Goal: Communication & Community: Answer question/provide support

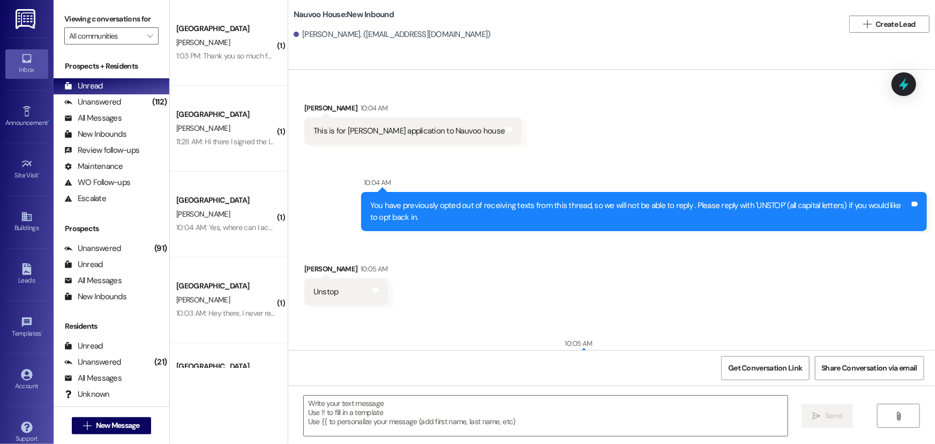
scroll to position [255, 0]
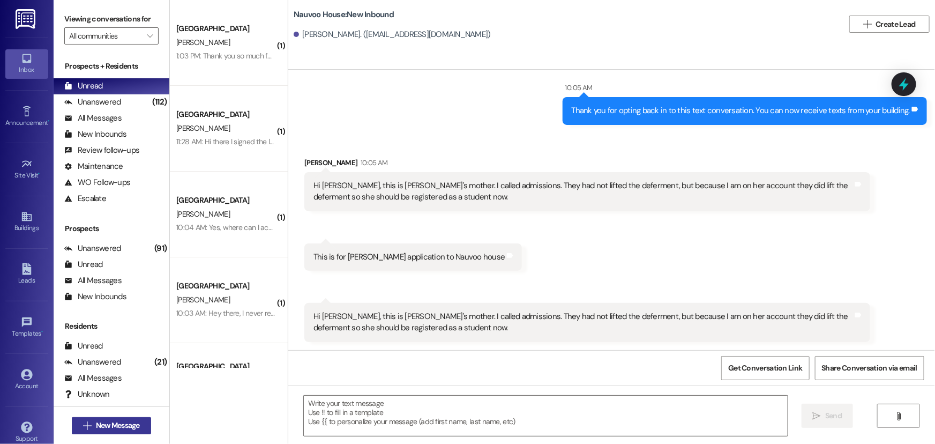
click at [121, 421] on span "New Message" at bounding box center [118, 424] width 44 height 11
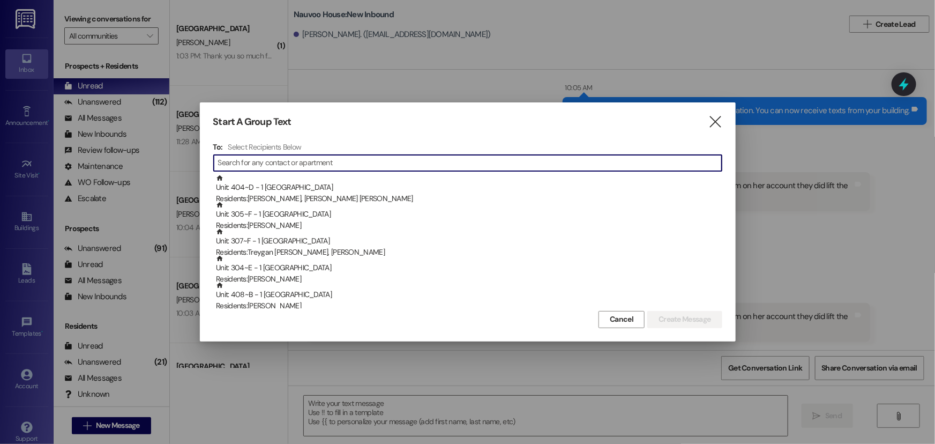
click at [295, 164] on input at bounding box center [469, 162] width 503 height 15
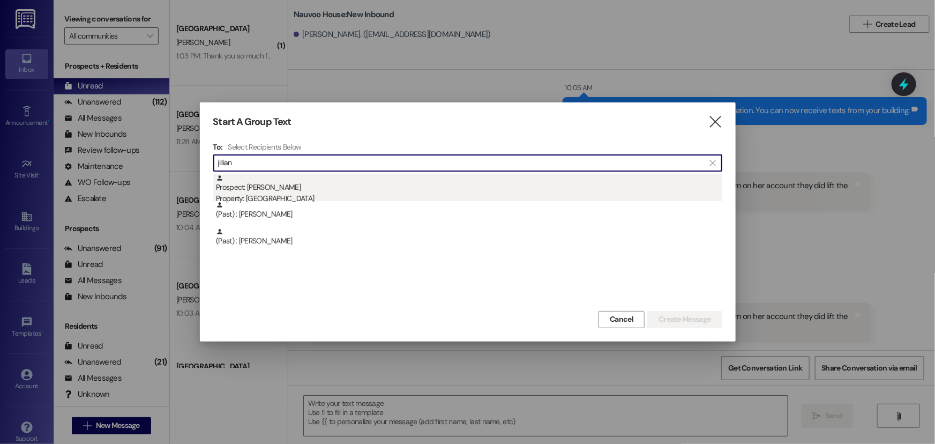
type input "jillian"
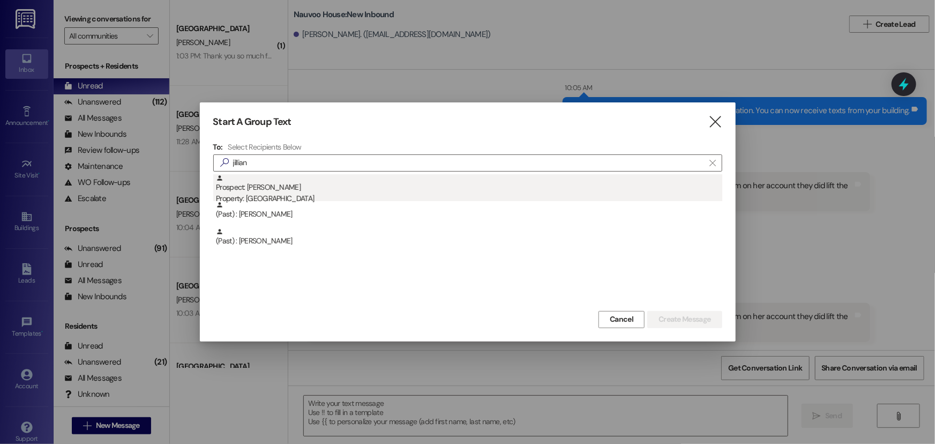
click at [291, 187] on div "Prospect: Jillian Gifford Property: Nauvoo House" at bounding box center [469, 189] width 506 height 31
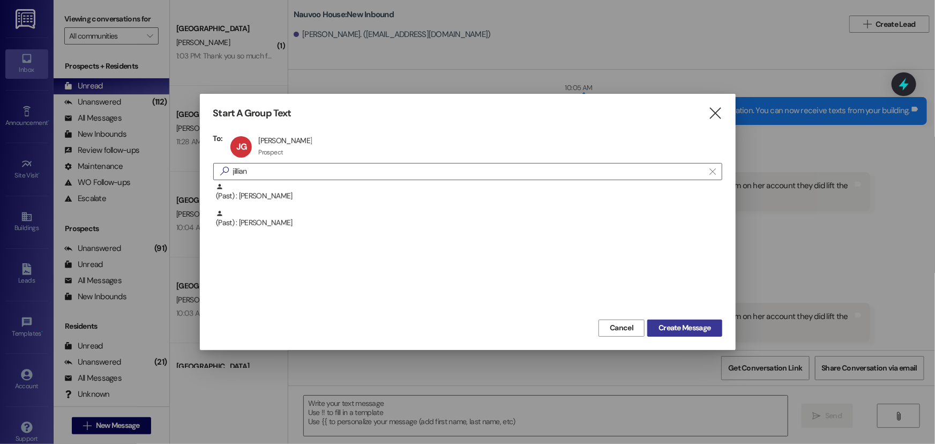
click at [689, 327] on span "Create Message" at bounding box center [684, 327] width 52 height 11
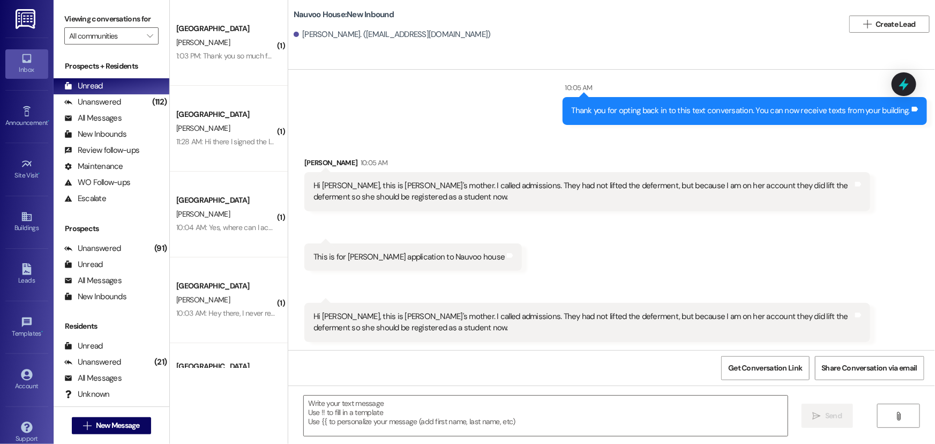
scroll to position [0, 0]
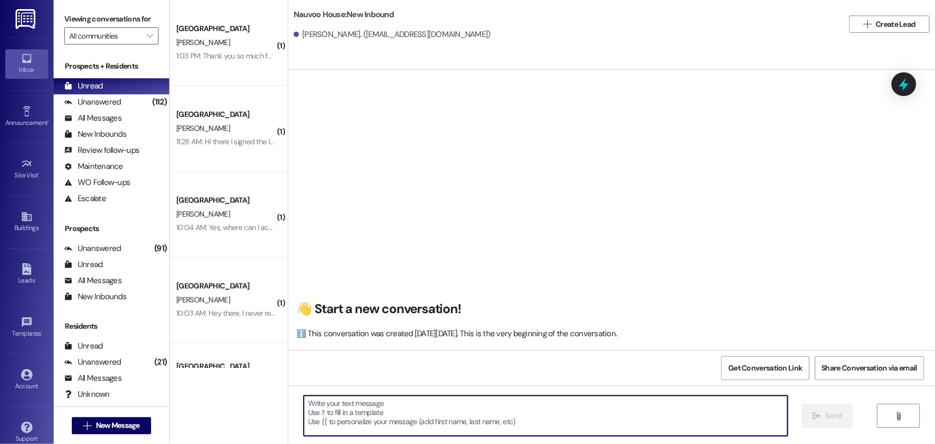
click at [335, 411] on textarea at bounding box center [546, 415] width 484 height 40
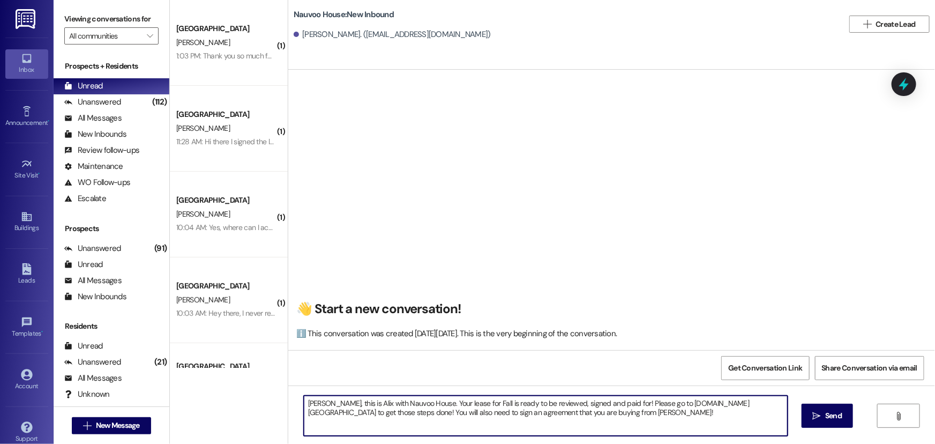
drag, startPoint x: 606, startPoint y: 420, endPoint x: 278, endPoint y: 402, distance: 328.9
click at [278, 402] on div "( 1 ) Nauvoo House Prospect B. Borrmann 1:03 PM: Thank you so much for working …" at bounding box center [552, 222] width 765 height 444
click at [521, 416] on textarea "Jillian, this is Alix with Nauvoo House. Your lease for Fall is ready to be rev…" at bounding box center [546, 415] width 484 height 40
type textarea "Jillian, this is Alix with Nauvoo House. Your lease for Fall is ready to be rev…"
click at [825, 414] on span "Send" at bounding box center [833, 415] width 17 height 11
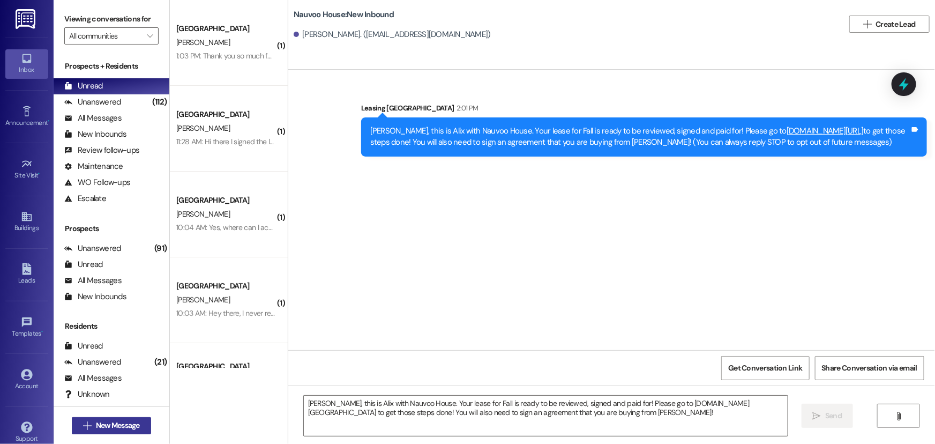
click at [124, 419] on span "New Message" at bounding box center [118, 424] width 44 height 11
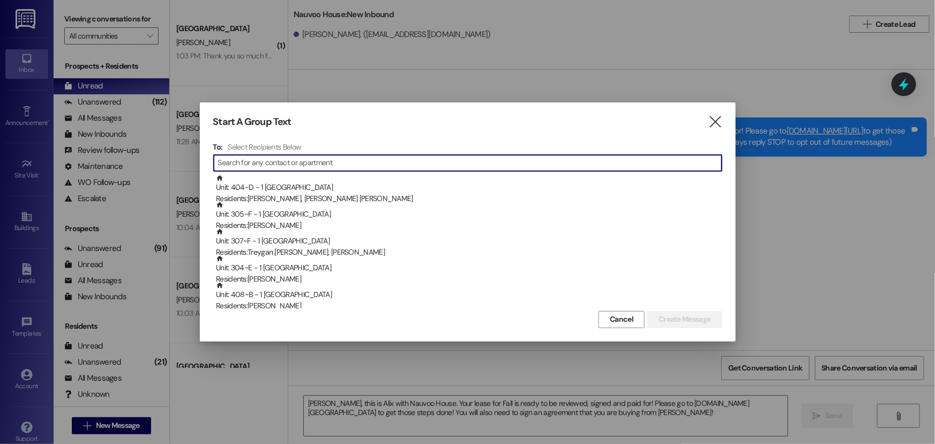
click at [317, 161] on input at bounding box center [469, 162] width 503 height 15
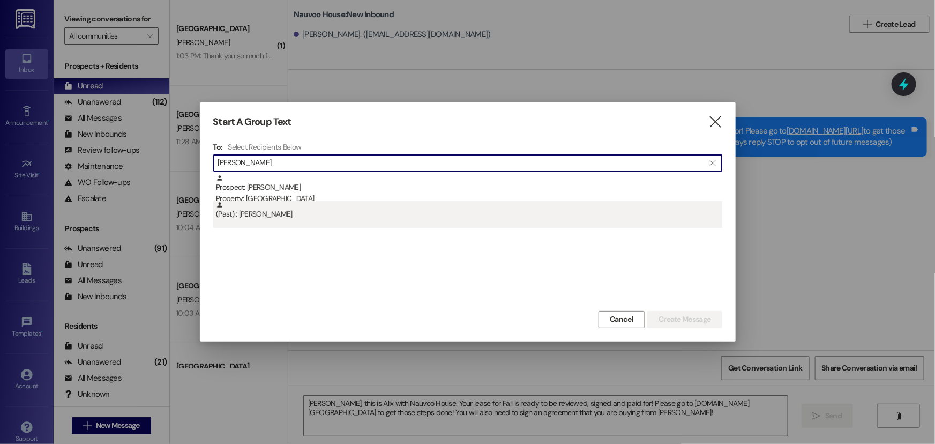
type input "daphne k"
click at [284, 213] on div "(Past) : Daphne Kreps" at bounding box center [469, 210] width 506 height 19
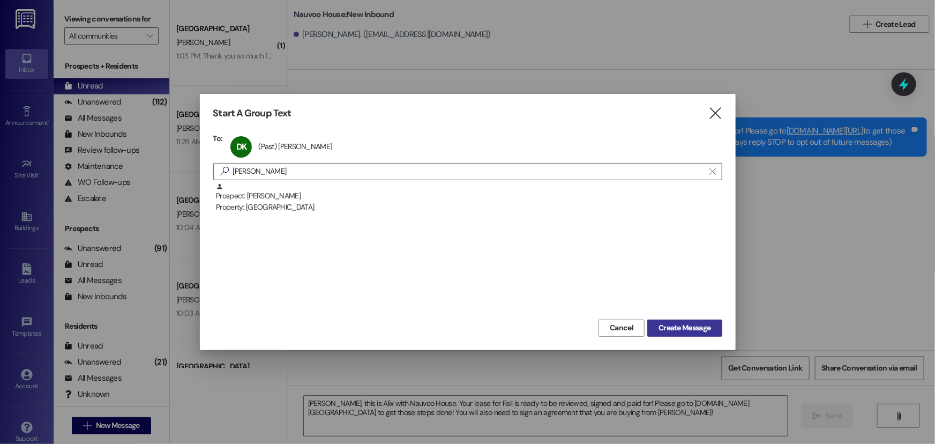
click at [658, 319] on button "Create Message" at bounding box center [684, 327] width 74 height 17
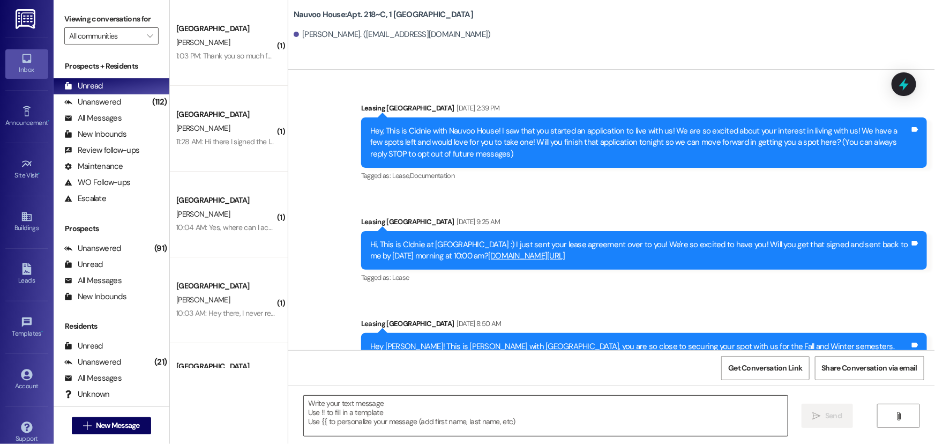
click at [336, 423] on textarea at bounding box center [546, 415] width 484 height 40
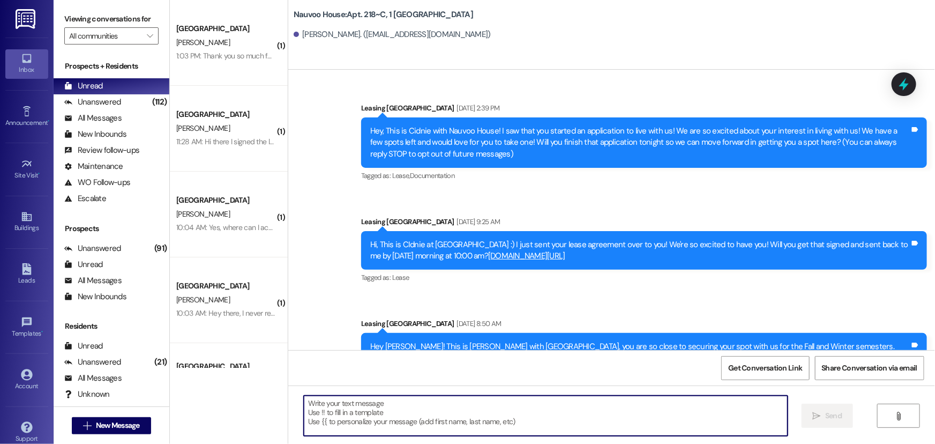
scroll to position [18589, 0]
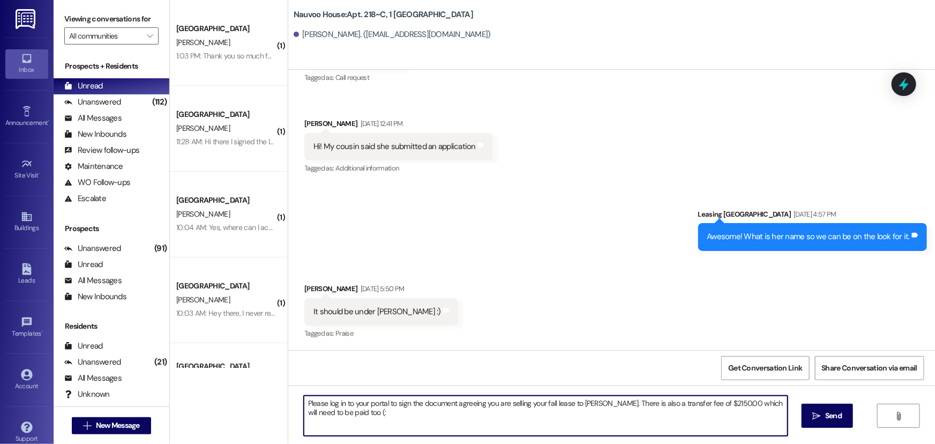
click at [696, 404] on textarea "Please log in to your portal to sign the document agreeing you are selling your…" at bounding box center [546, 415] width 484 height 40
type textarea "Please log in to your portal to sign the document agreeing you are selling your…"
click at [840, 418] on span "Send" at bounding box center [833, 415] width 17 height 11
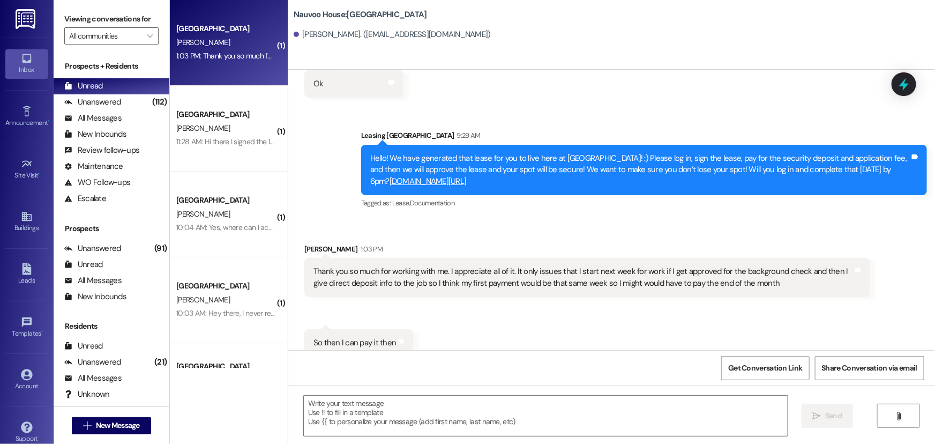
scroll to position [1667, 0]
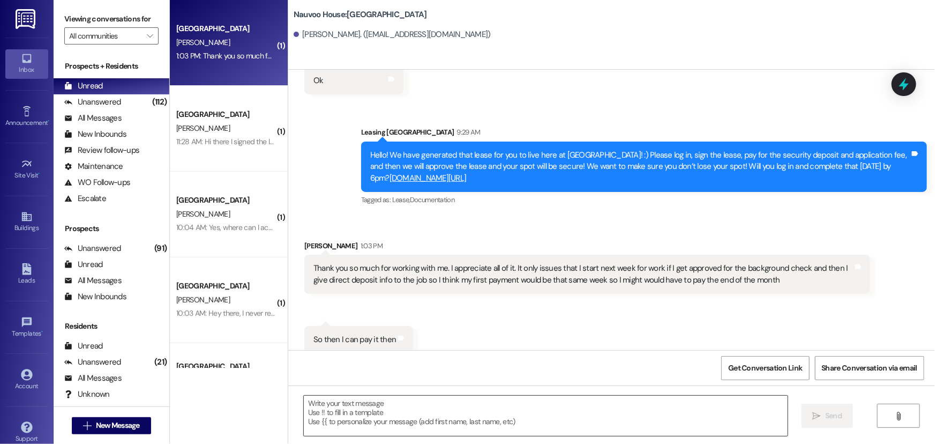
click at [354, 414] on textarea at bounding box center [546, 415] width 484 height 40
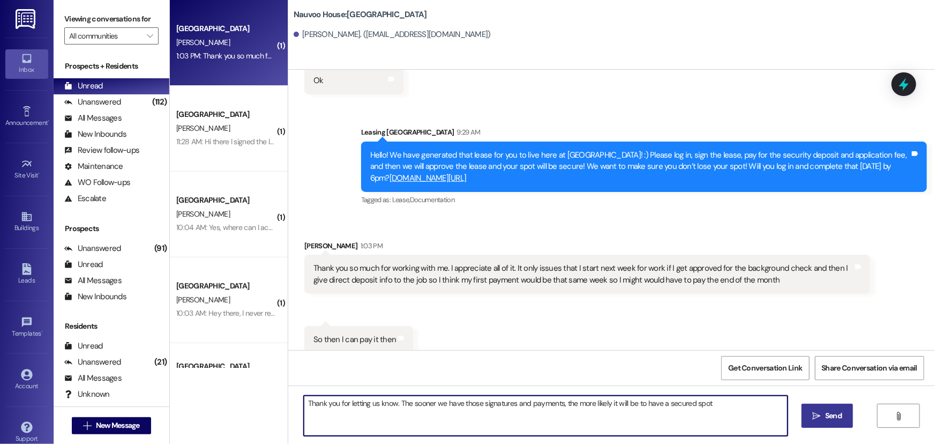
type textarea "Thank you for letting us know. The sooner we have those signatures and payments…"
click at [816, 410] on span " Send" at bounding box center [827, 415] width 34 height 11
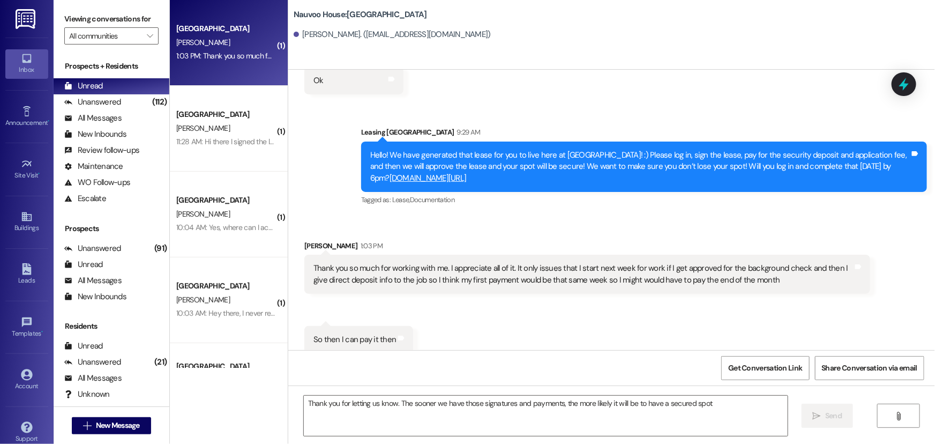
scroll to position [1667, 0]
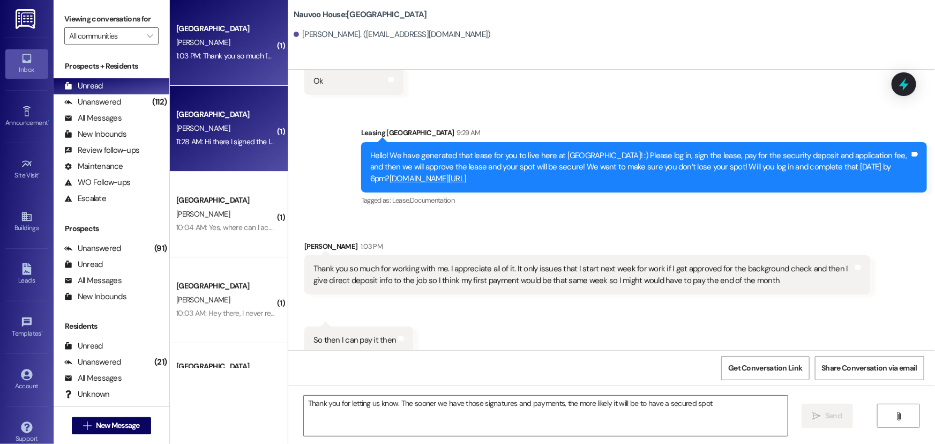
click at [222, 124] on div "N. Fischer" at bounding box center [225, 128] width 101 height 13
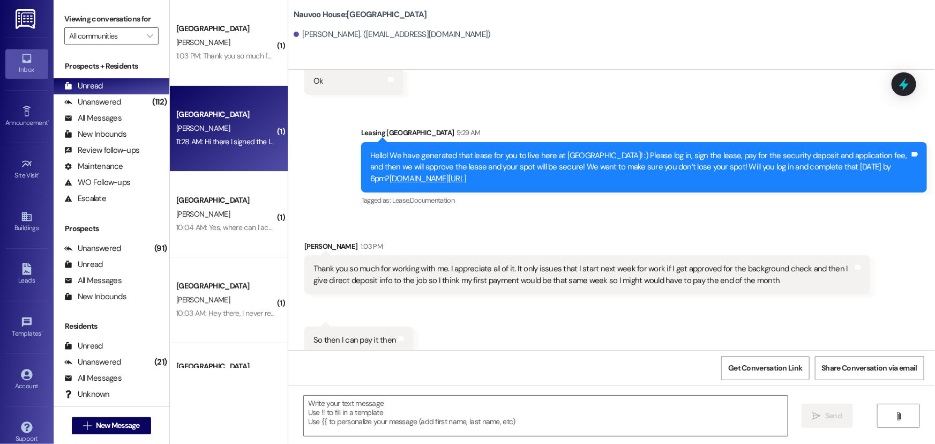
scroll to position [1080, 0]
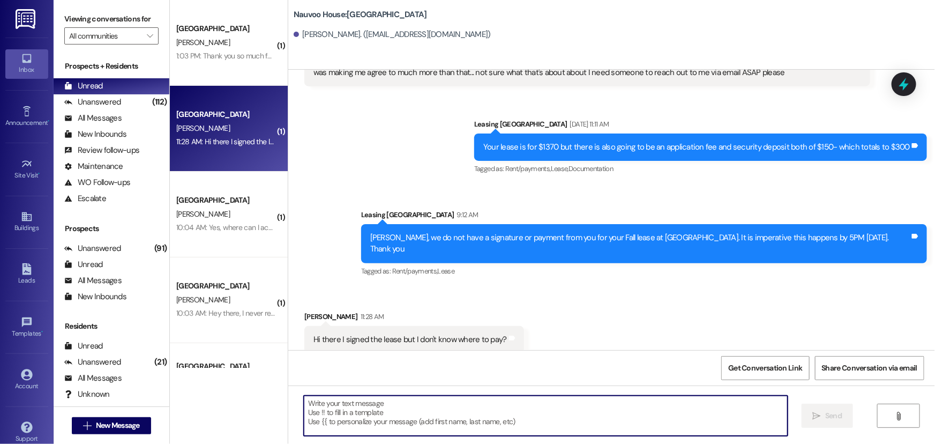
click at [310, 410] on textarea at bounding box center [546, 415] width 484 height 40
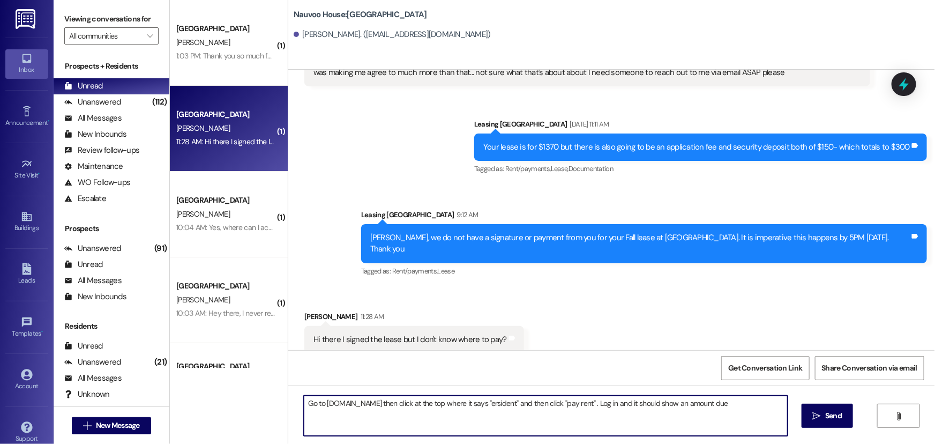
click at [494, 402] on textarea "Go to nauvoohouse.com then click at the top where it says "ersident" and then c…" at bounding box center [546, 415] width 484 height 40
type textarea "Go to nauvoohouse.com then click at the top where it says "resident" and then c…"
click at [822, 408] on button " Send" at bounding box center [827, 415] width 52 height 24
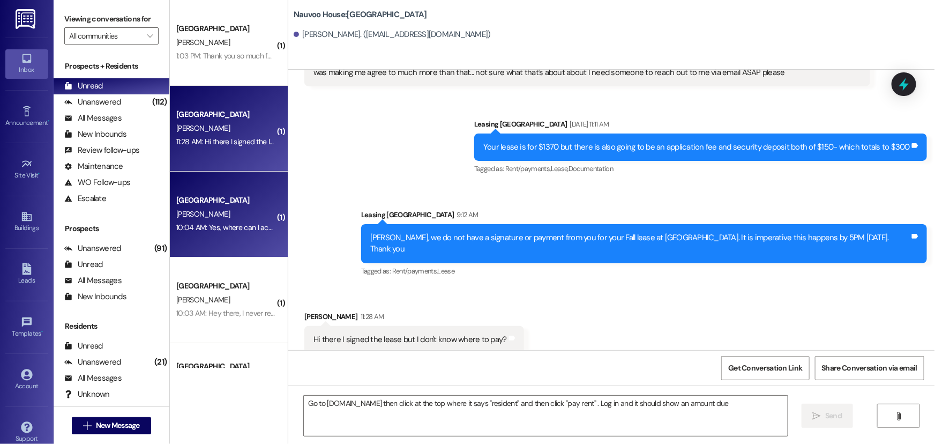
click at [234, 199] on div "[GEOGRAPHIC_DATA]" at bounding box center [225, 199] width 99 height 11
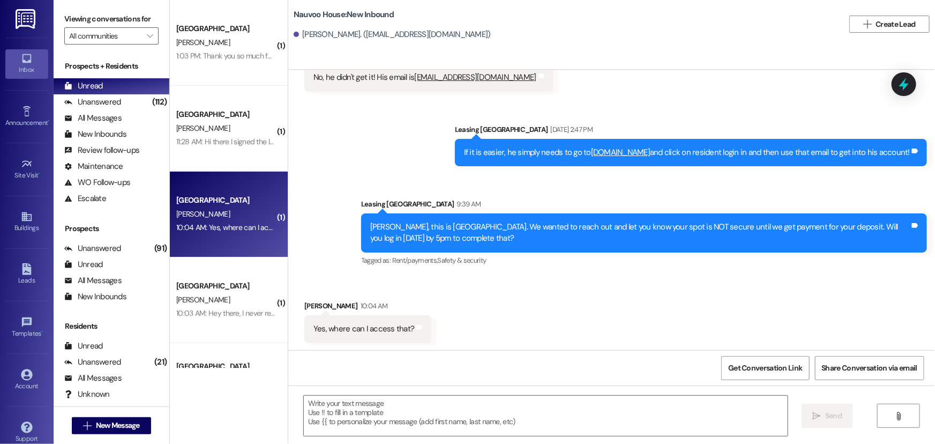
scroll to position [317, 0]
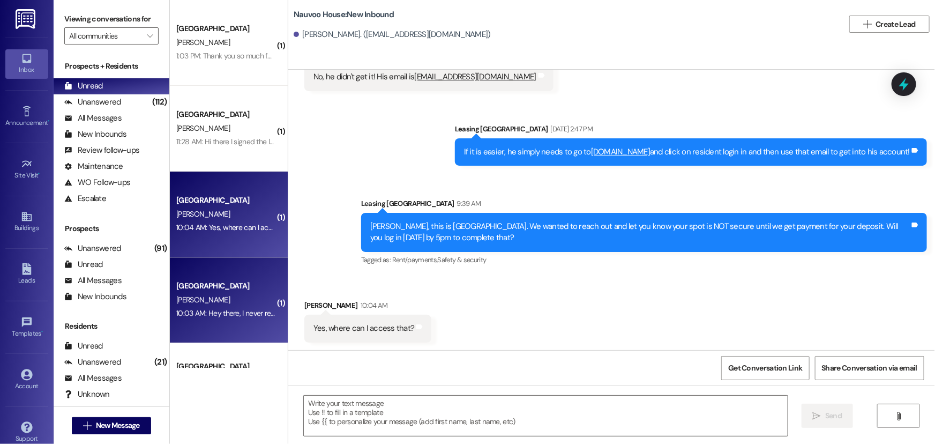
click at [231, 289] on div "[GEOGRAPHIC_DATA]" at bounding box center [225, 285] width 99 height 11
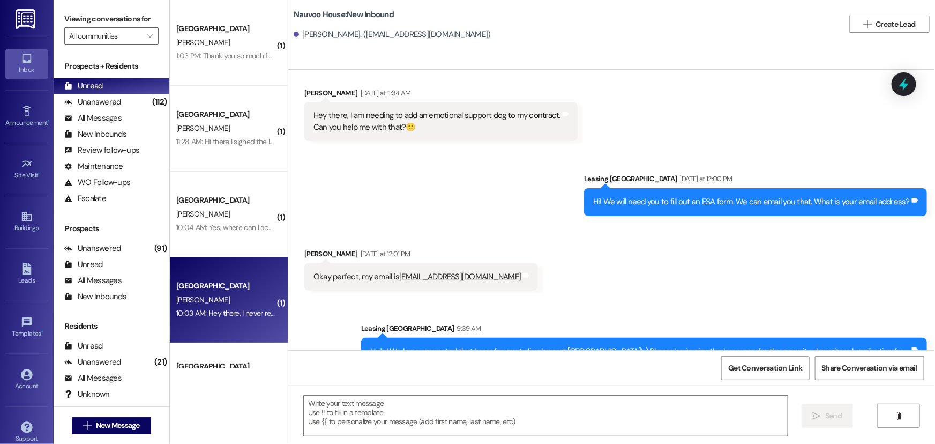
scroll to position [316, 0]
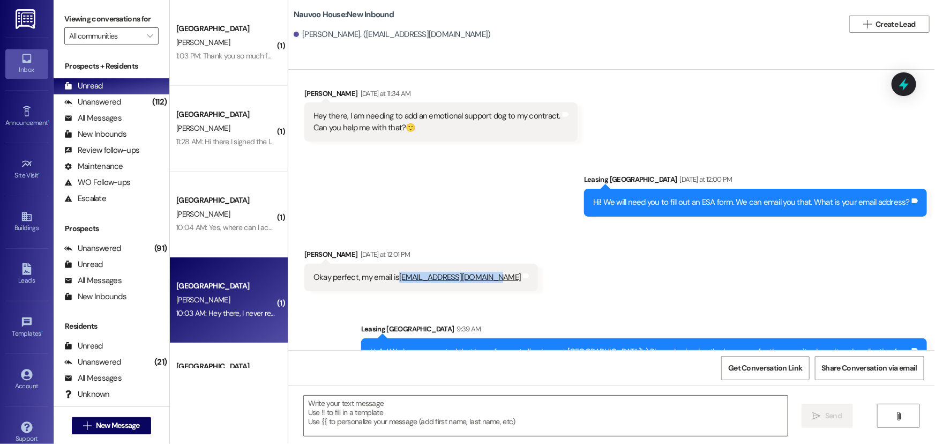
drag, startPoint x: 392, startPoint y: 277, endPoint x: 484, endPoint y: 279, distance: 91.6
click at [484, 279] on div "Okay perfect, my email is whisperlight26@gmail.com" at bounding box center [416, 277] width 207 height 11
copy link "whisperlight26@gmail.com"
click at [416, 276] on link "whisperlight26@gmail.com" at bounding box center [460, 277] width 122 height 11
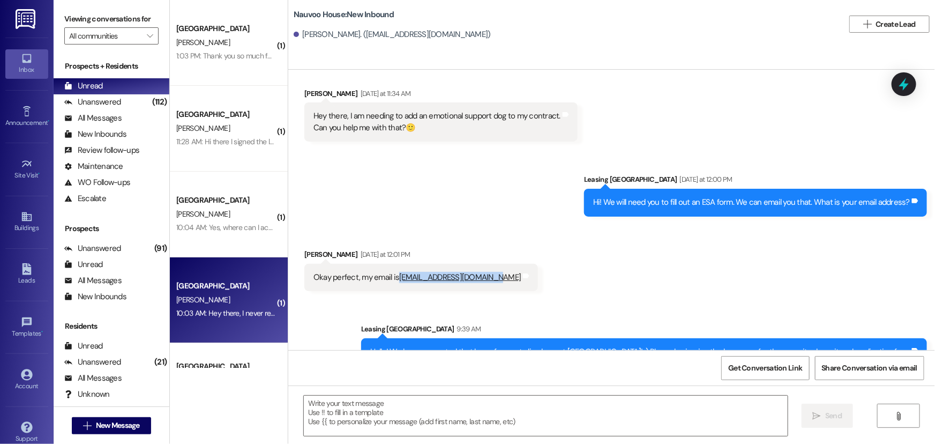
click at [399, 276] on link "whisperlight26@gmail.com" at bounding box center [460, 277] width 122 height 11
click at [393, 285] on div "Okay perfect, my email is whisperlight26@gmail.com Tags and notes" at bounding box center [421, 277] width 234 height 27
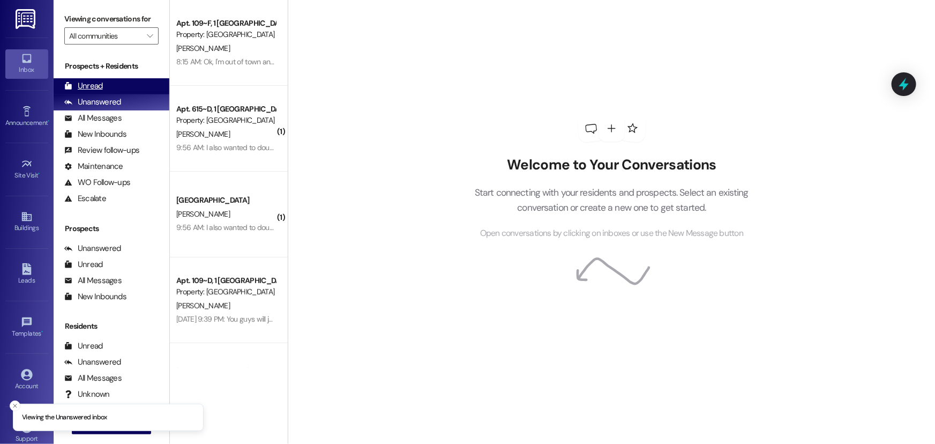
click at [136, 86] on div "Unread (0)" at bounding box center [112, 86] width 116 height 16
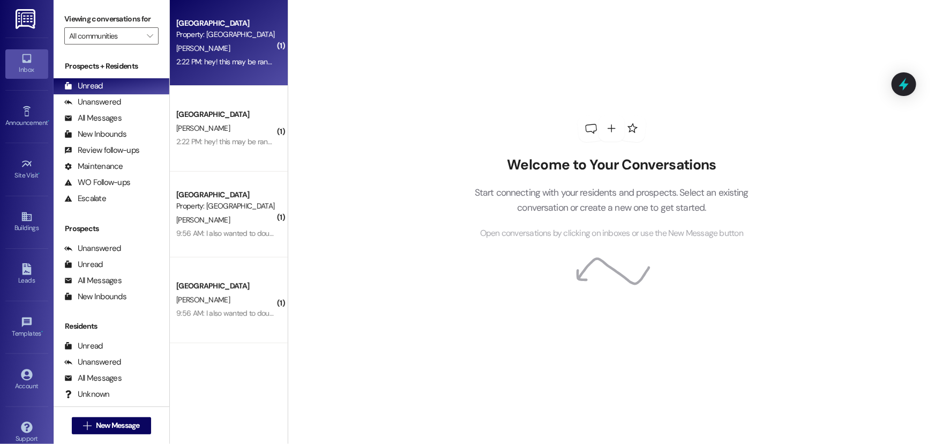
click at [214, 50] on span "[PERSON_NAME]" at bounding box center [203, 48] width 54 height 10
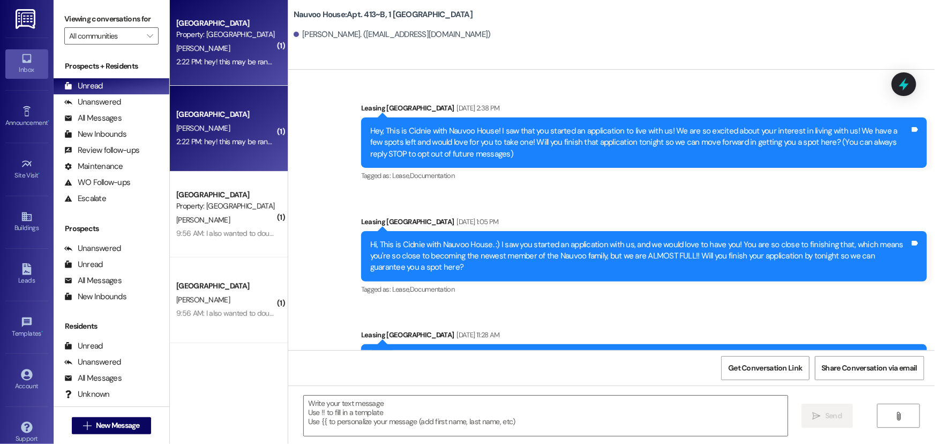
scroll to position [20027, 0]
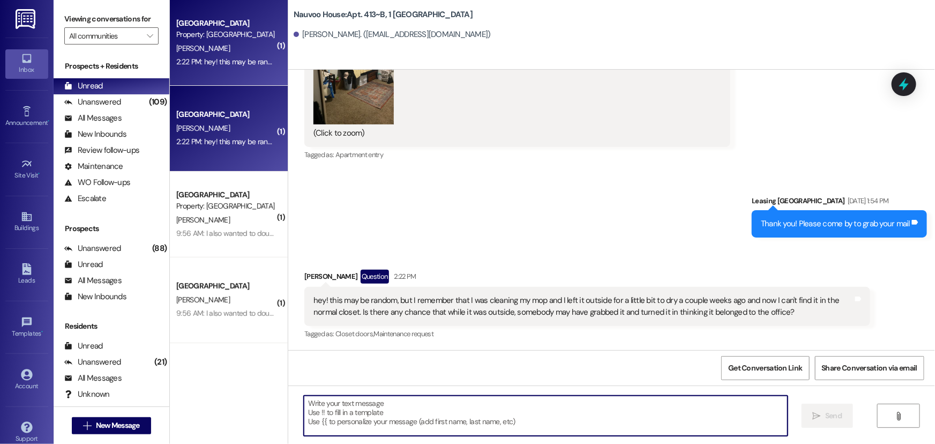
click at [410, 412] on textarea at bounding box center [546, 415] width 484 height 40
type textarea "h"
type textarea "Hi! We have not had anyone bring a mop in"
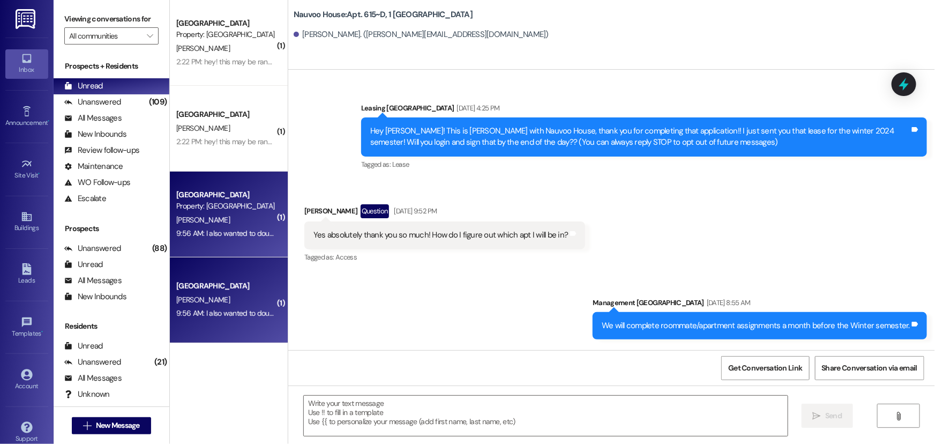
scroll to position [33047, 0]
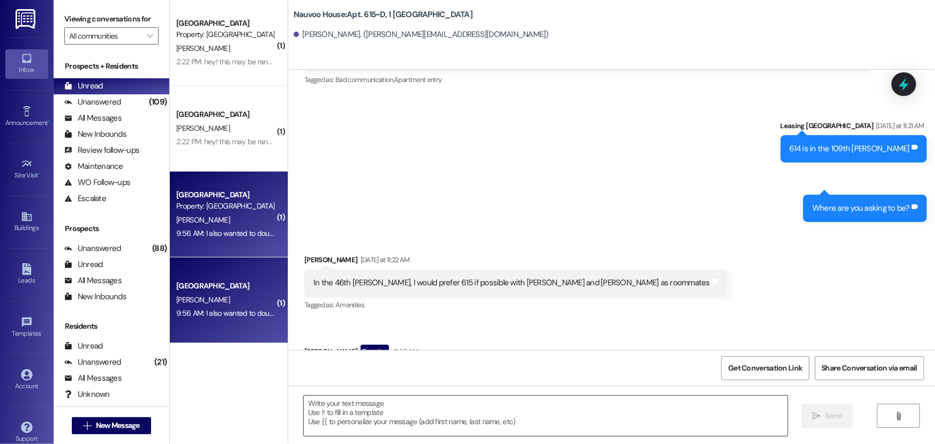
click at [418, 417] on textarea at bounding box center [546, 415] width 484 height 40
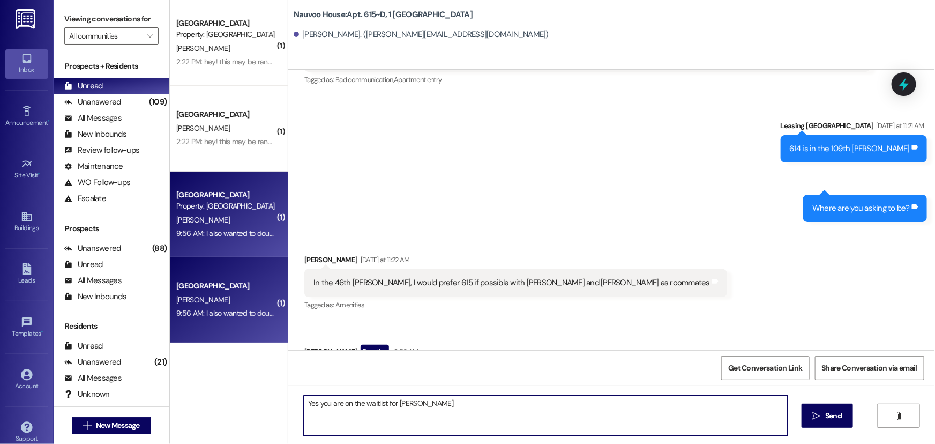
type textarea "Yes you are on the waitlist for parking"
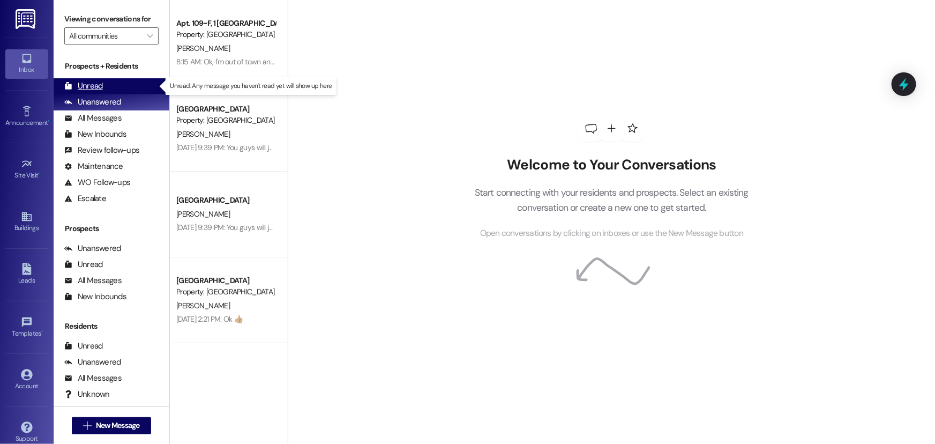
click at [99, 84] on div "Unread" at bounding box center [83, 85] width 39 height 11
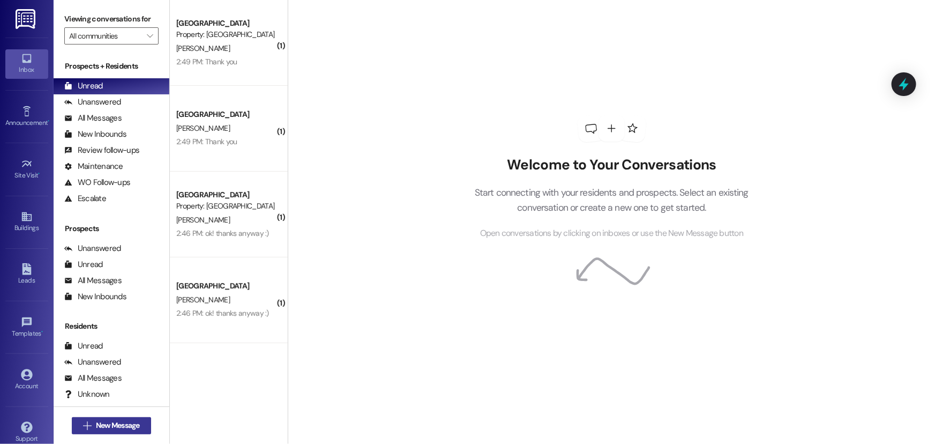
click at [97, 421] on span "New Message" at bounding box center [118, 424] width 44 height 11
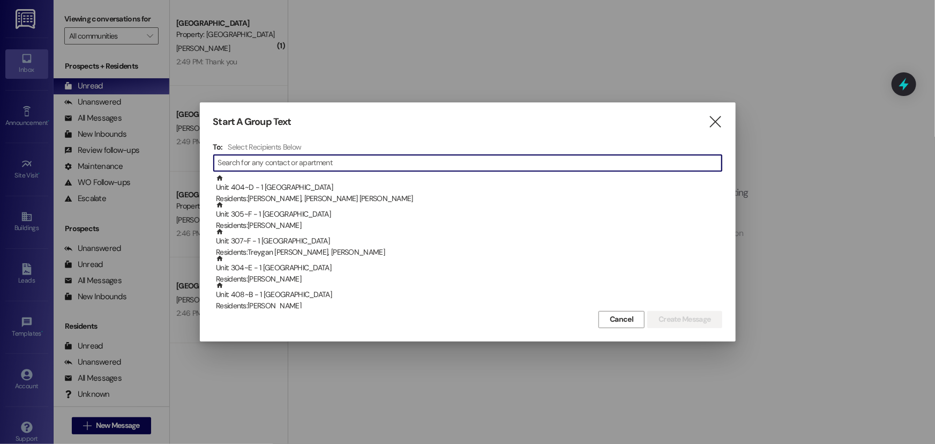
click at [316, 162] on input at bounding box center [469, 162] width 503 height 15
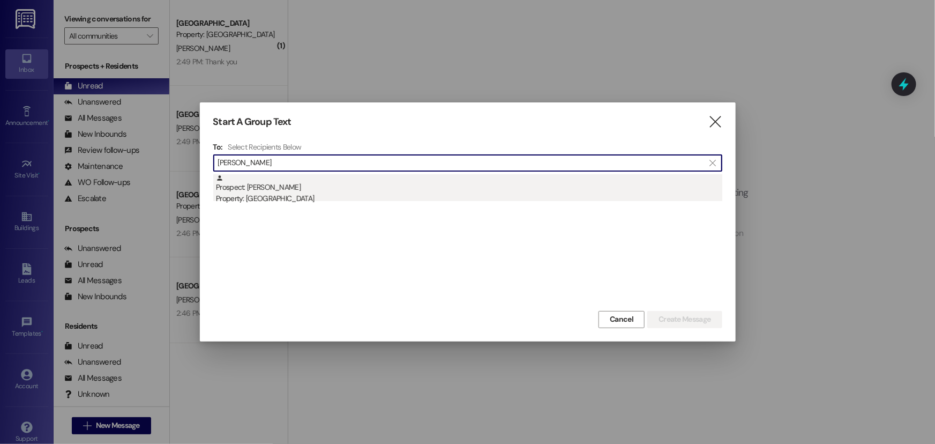
type input "[PERSON_NAME]"
click at [340, 196] on div "Property: [GEOGRAPHIC_DATA]" at bounding box center [469, 198] width 506 height 11
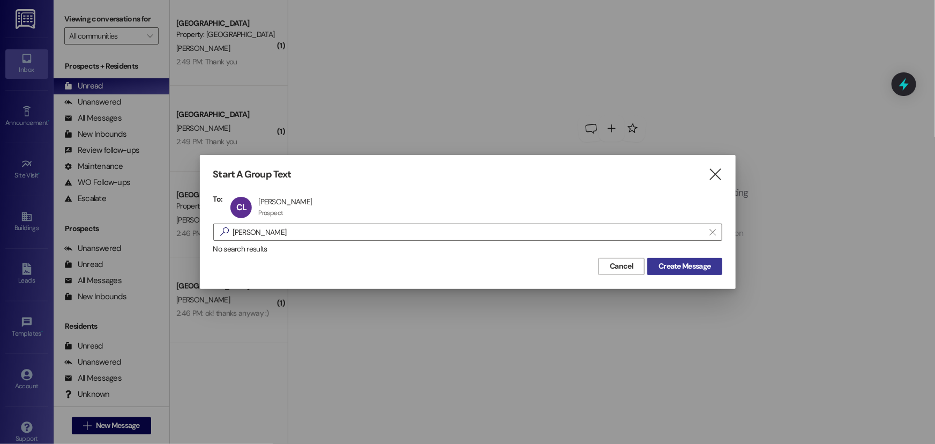
click at [682, 267] on span "Create Message" at bounding box center [684, 265] width 52 height 11
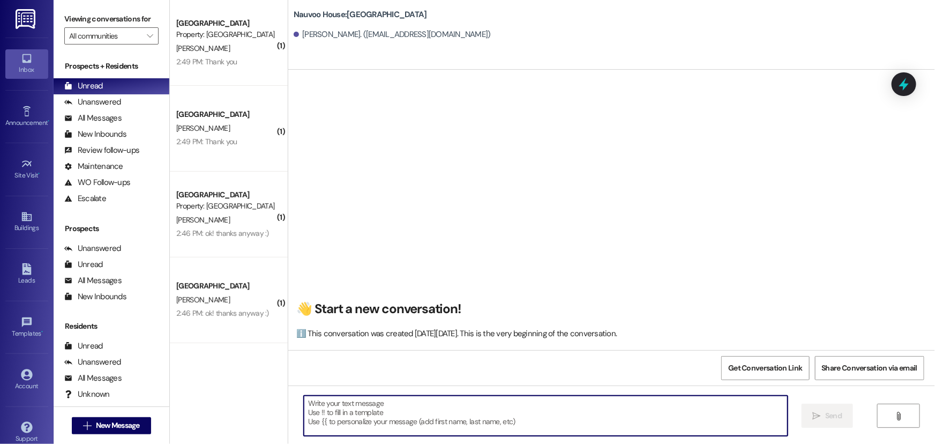
click at [353, 416] on textarea at bounding box center [546, 415] width 484 height 40
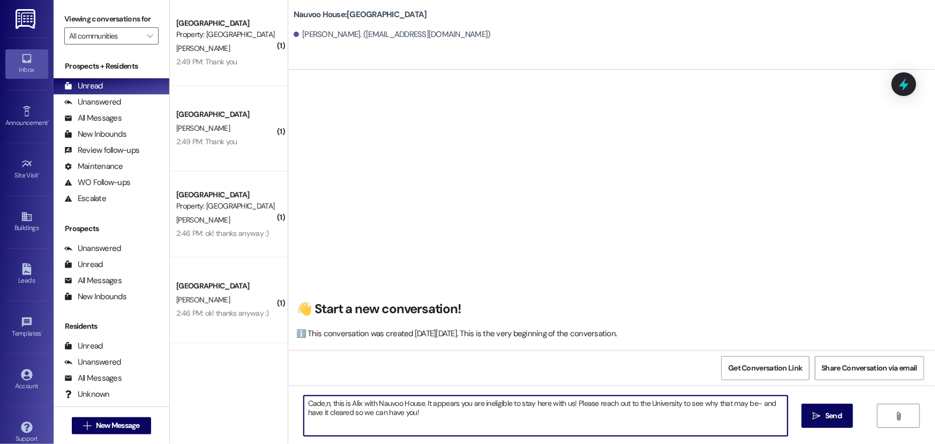
click at [321, 403] on textarea "Cade,n, this is Alix with Nauvoo House. It appears you are ineligible to stay h…" at bounding box center [546, 415] width 484 height 40
drag, startPoint x: 434, startPoint y: 415, endPoint x: 289, endPoint y: 397, distance: 145.7
click at [289, 397] on div "Caden, this is Alix with Nauvoo House. It appears you are ineligible to stay he…" at bounding box center [611, 425] width 647 height 80
click at [412, 424] on textarea "Caden, this is Alix with Nauvoo House. It appears you are ineligible to stay he…" at bounding box center [546, 415] width 484 height 40
type textarea "Caden, this is Alix with Nauvoo House. It appears you are ineligible to stay he…"
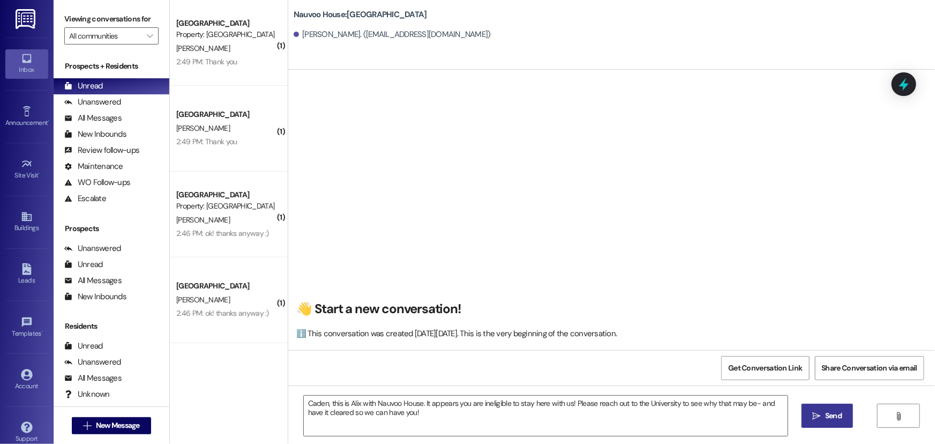
click at [820, 415] on icon "" at bounding box center [817, 415] width 8 height 9
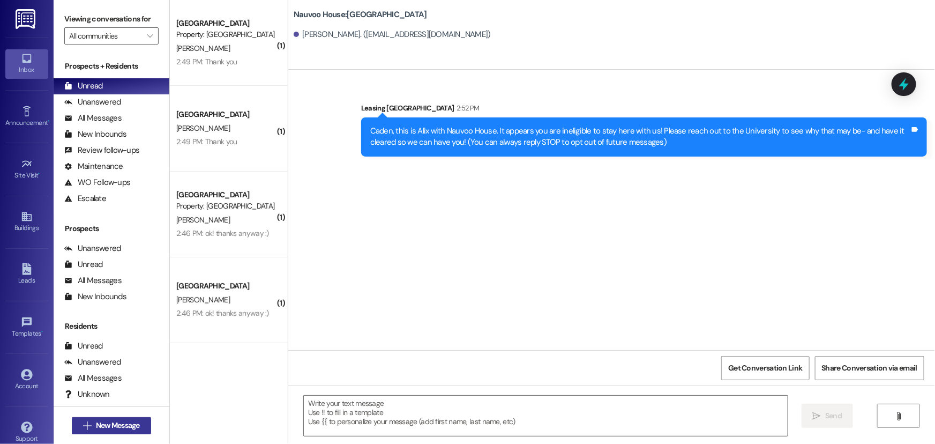
click at [116, 423] on span "New Message" at bounding box center [118, 424] width 44 height 11
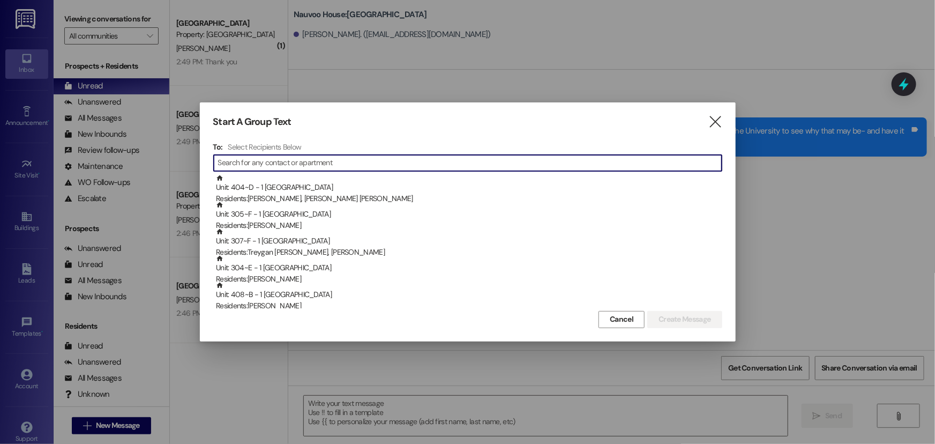
click at [276, 161] on input at bounding box center [469, 162] width 503 height 15
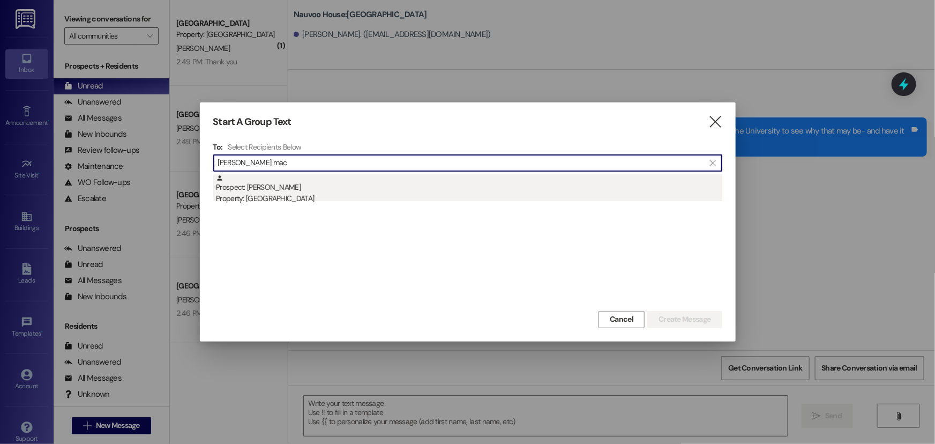
type input "[PERSON_NAME] mac"
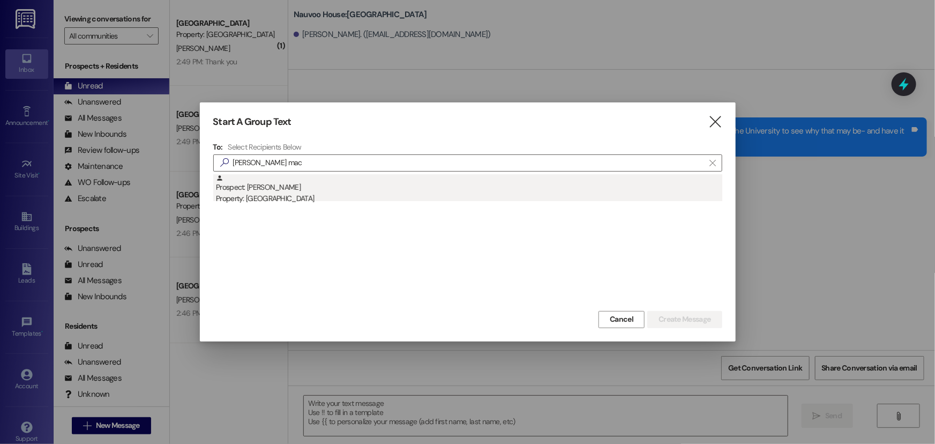
click at [297, 187] on div "Prospect: [PERSON_NAME] Property: [GEOGRAPHIC_DATA]" at bounding box center [469, 189] width 506 height 31
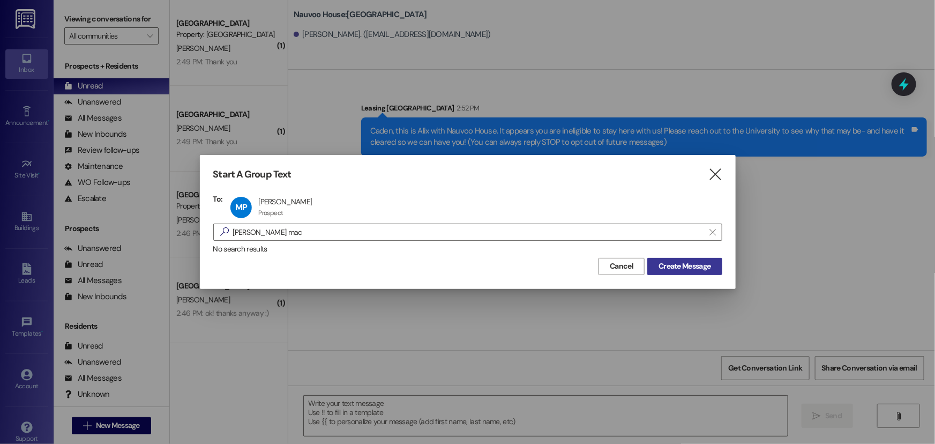
click at [686, 267] on span "Create Message" at bounding box center [684, 265] width 52 height 11
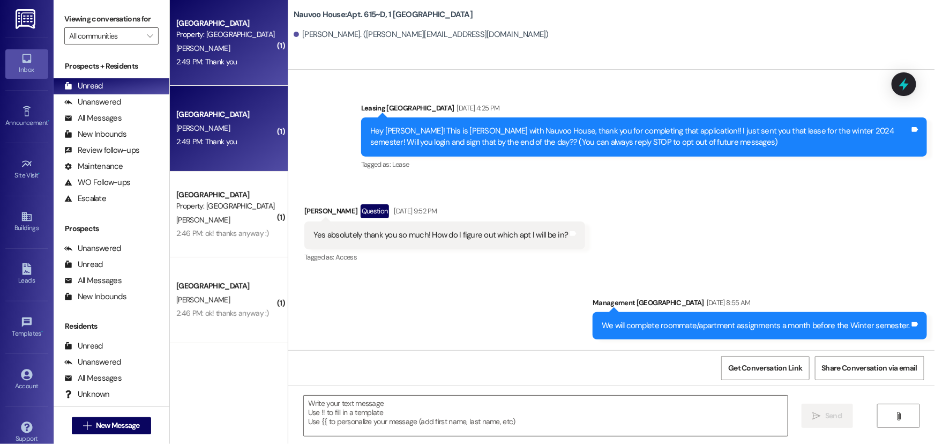
scroll to position [33228, 0]
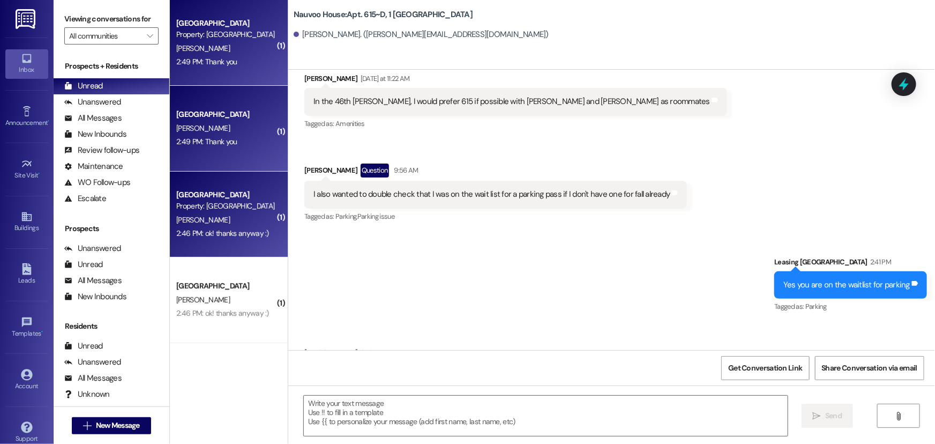
click at [229, 217] on div "[PERSON_NAME]" at bounding box center [225, 219] width 101 height 13
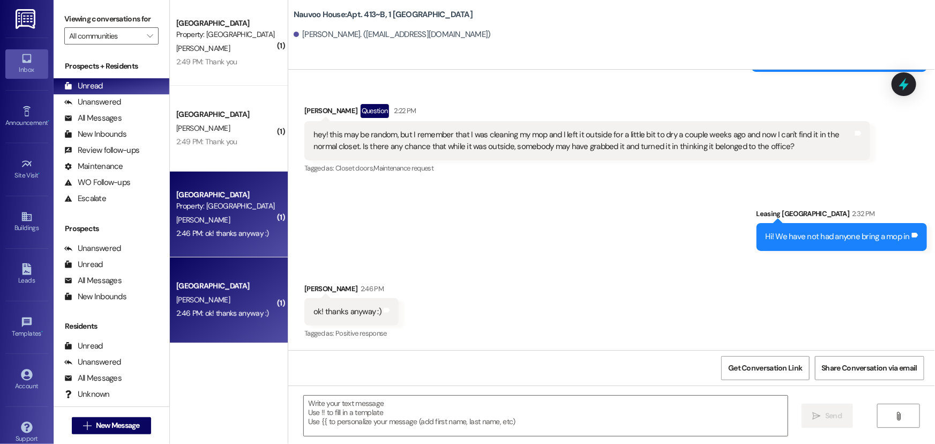
scroll to position [20192, 0]
click at [96, 427] on span "New Message" at bounding box center [118, 424] width 44 height 11
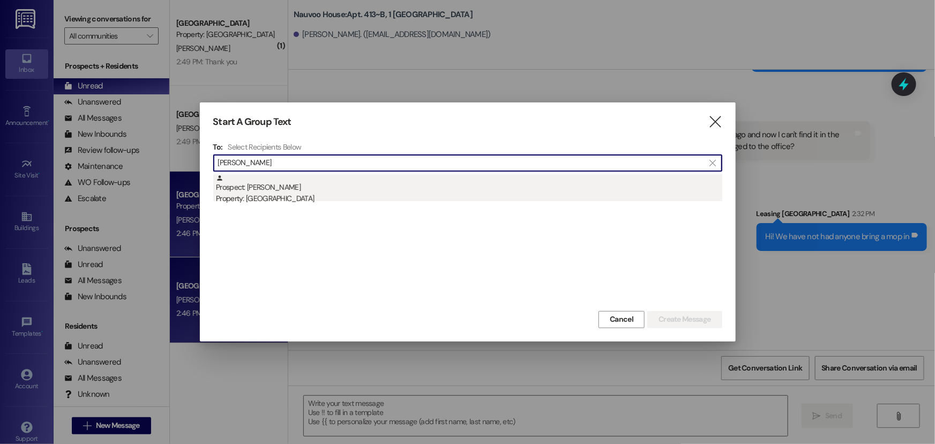
type input "[PERSON_NAME]"
click at [327, 193] on div "Property: [GEOGRAPHIC_DATA]" at bounding box center [469, 198] width 506 height 11
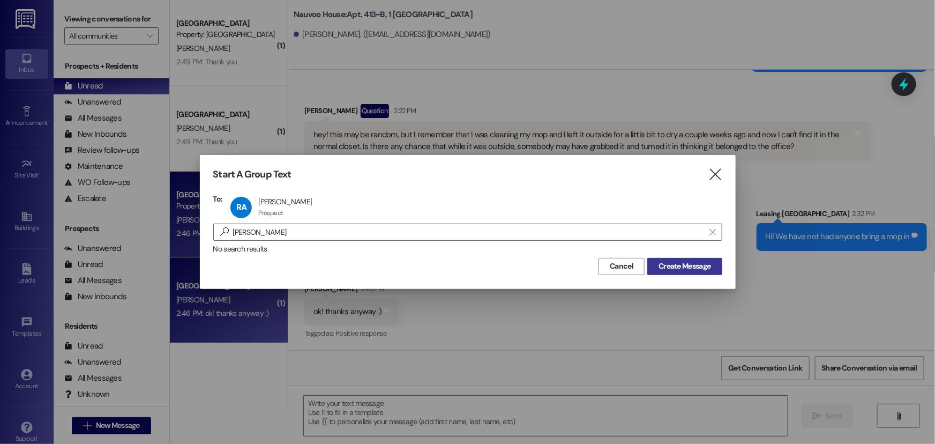
click at [673, 266] on span "Create Message" at bounding box center [684, 265] width 52 height 11
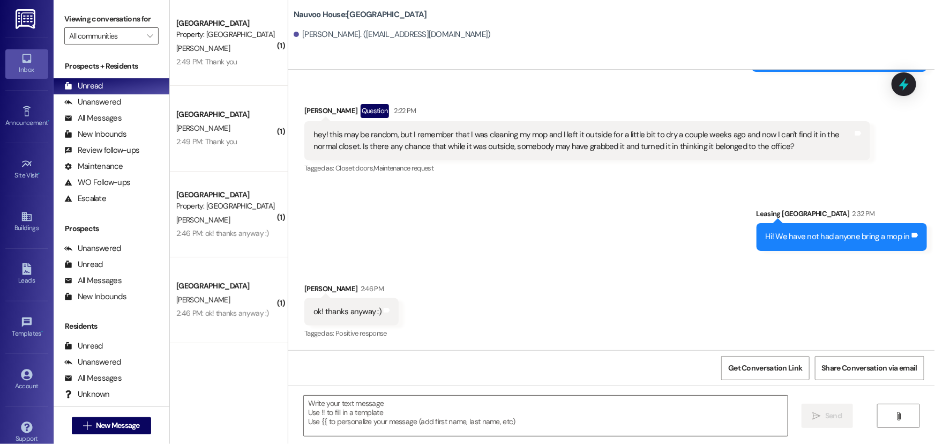
scroll to position [0, 0]
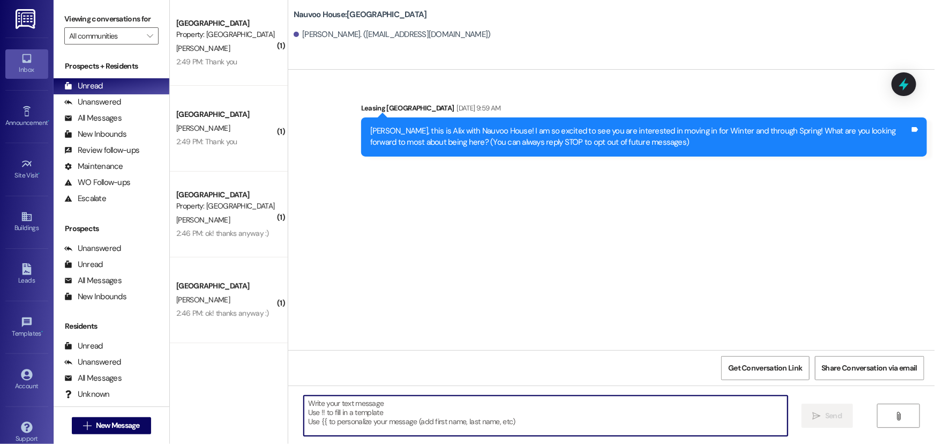
click at [397, 414] on textarea at bounding box center [546, 415] width 484 height 40
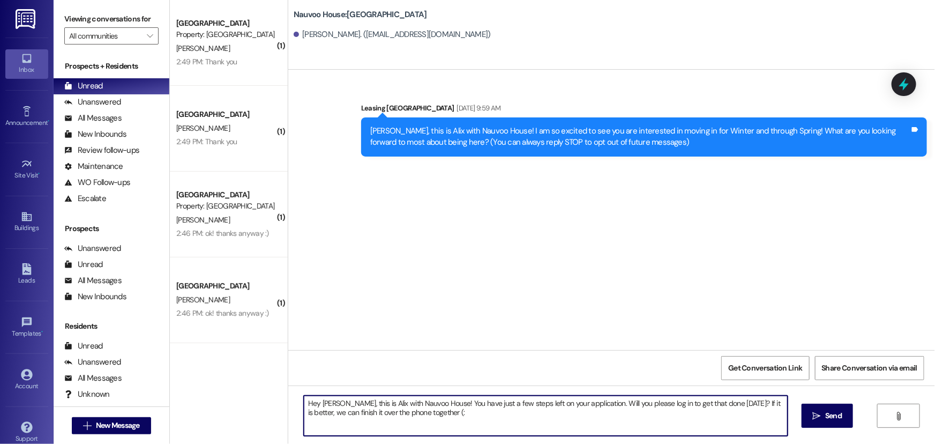
drag, startPoint x: 362, startPoint y: 410, endPoint x: 278, endPoint y: 396, distance: 85.2
click at [278, 396] on div "( 1 ) [GEOGRAPHIC_DATA] Prospect Property: [GEOGRAPHIC_DATA] [PERSON_NAME] 2:49…" at bounding box center [552, 222] width 765 height 444
click at [480, 419] on textarea "Hey [PERSON_NAME], this is Alix with Nauvoo House! You have just a few steps le…" at bounding box center [546, 415] width 484 height 40
type textarea "Hey [PERSON_NAME], this is Alix with Nauvoo House! You have just a few steps le…"
click at [831, 411] on span "Send" at bounding box center [833, 415] width 17 height 11
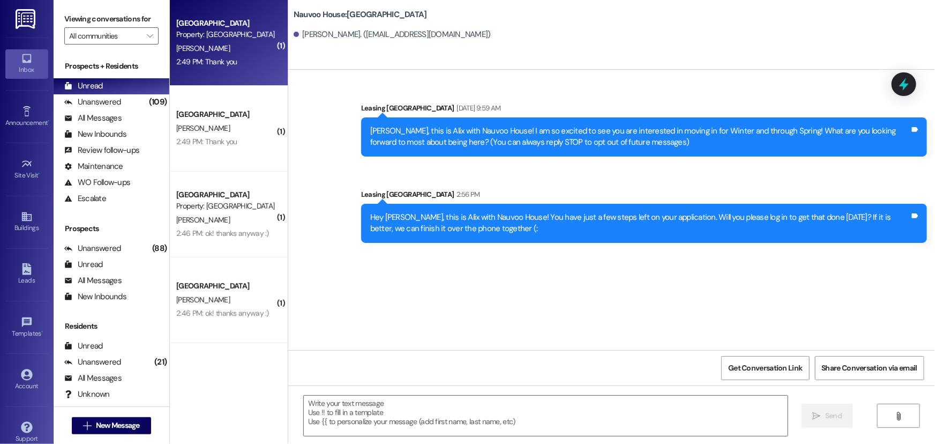
click at [206, 62] on div "2:49 PM: Thank you 2:49 PM: Thank you" at bounding box center [206, 62] width 61 height 10
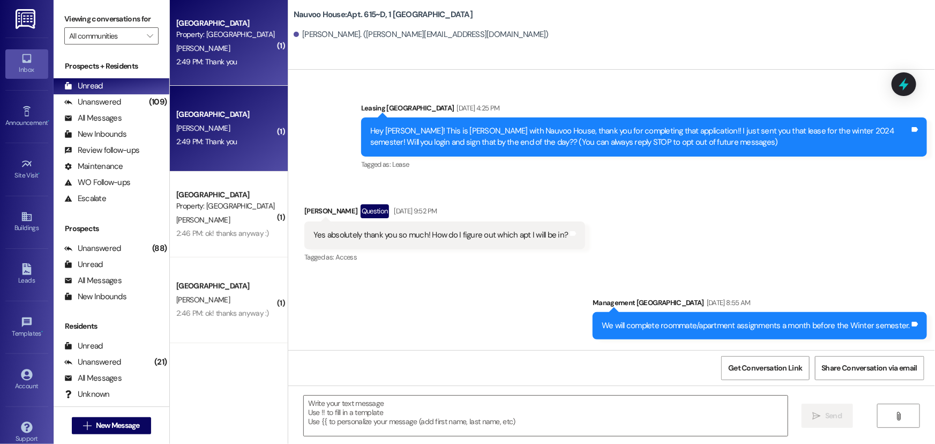
scroll to position [33228, 0]
